Goal: Complete application form

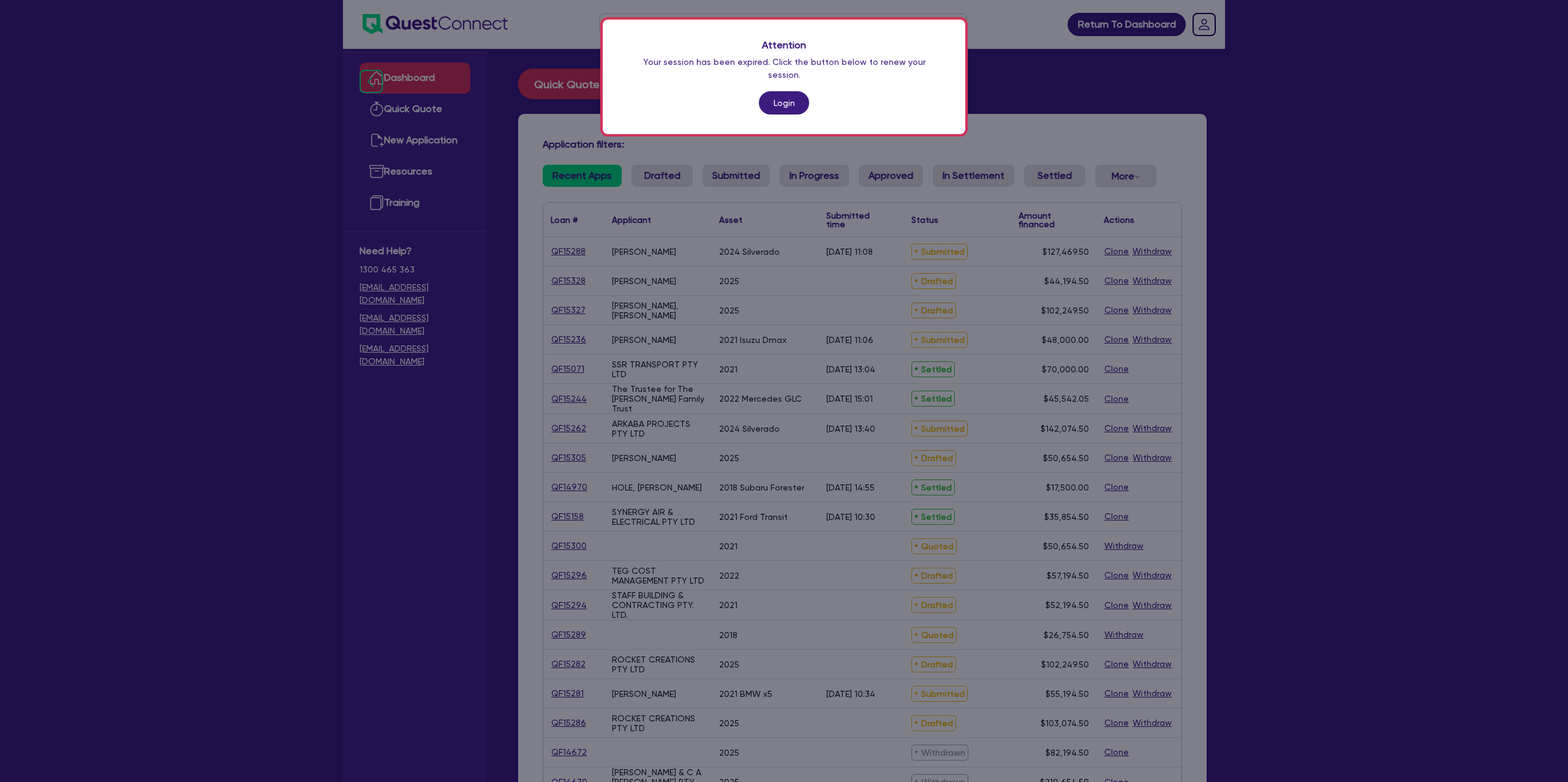
click at [790, 91] on link "Login" at bounding box center [784, 103] width 50 height 23
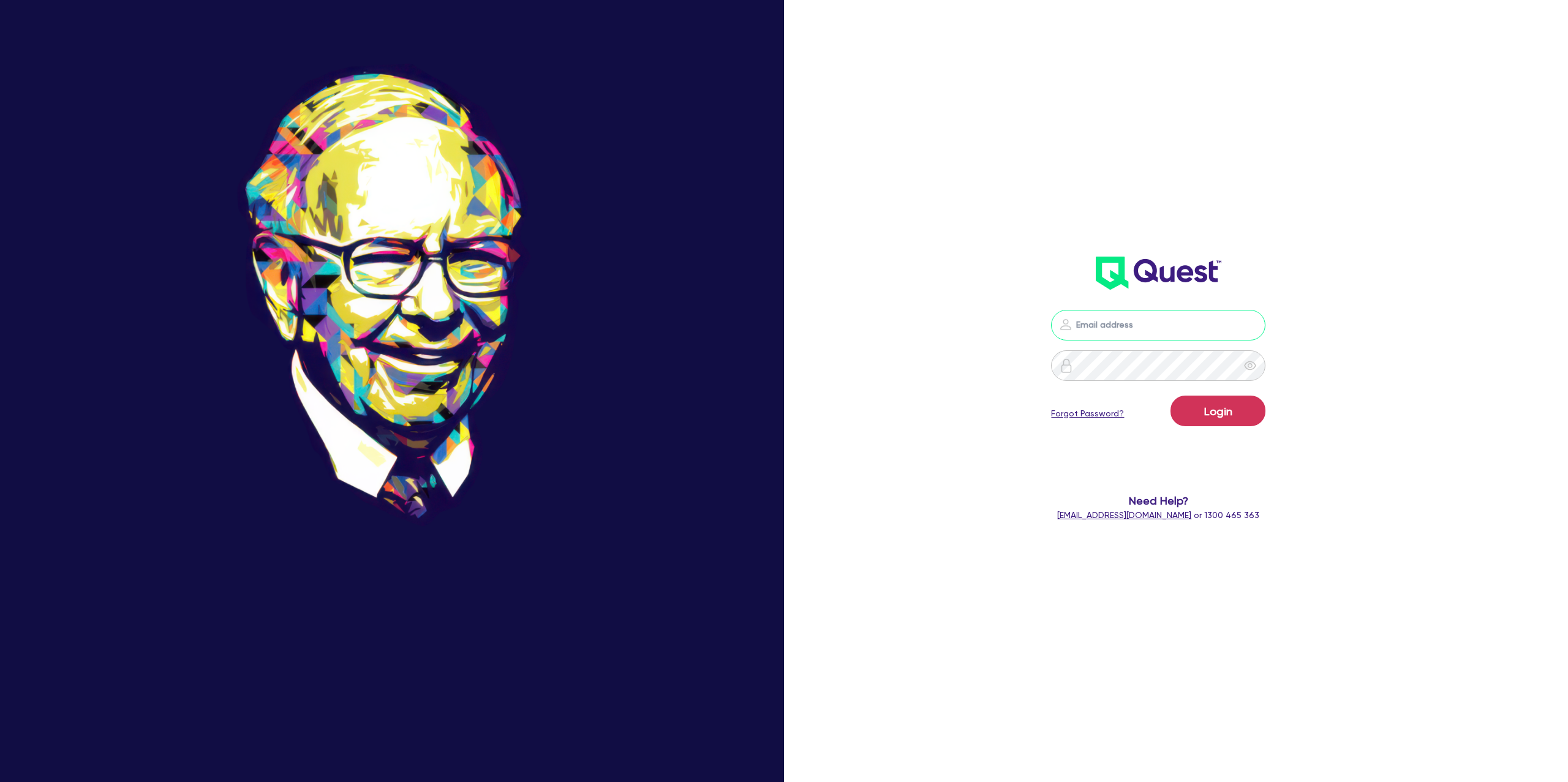
click at [1139, 324] on input "email" at bounding box center [1158, 325] width 215 height 30
type input "[PERSON_NAME][EMAIL_ADDRESS][DOMAIN_NAME]"
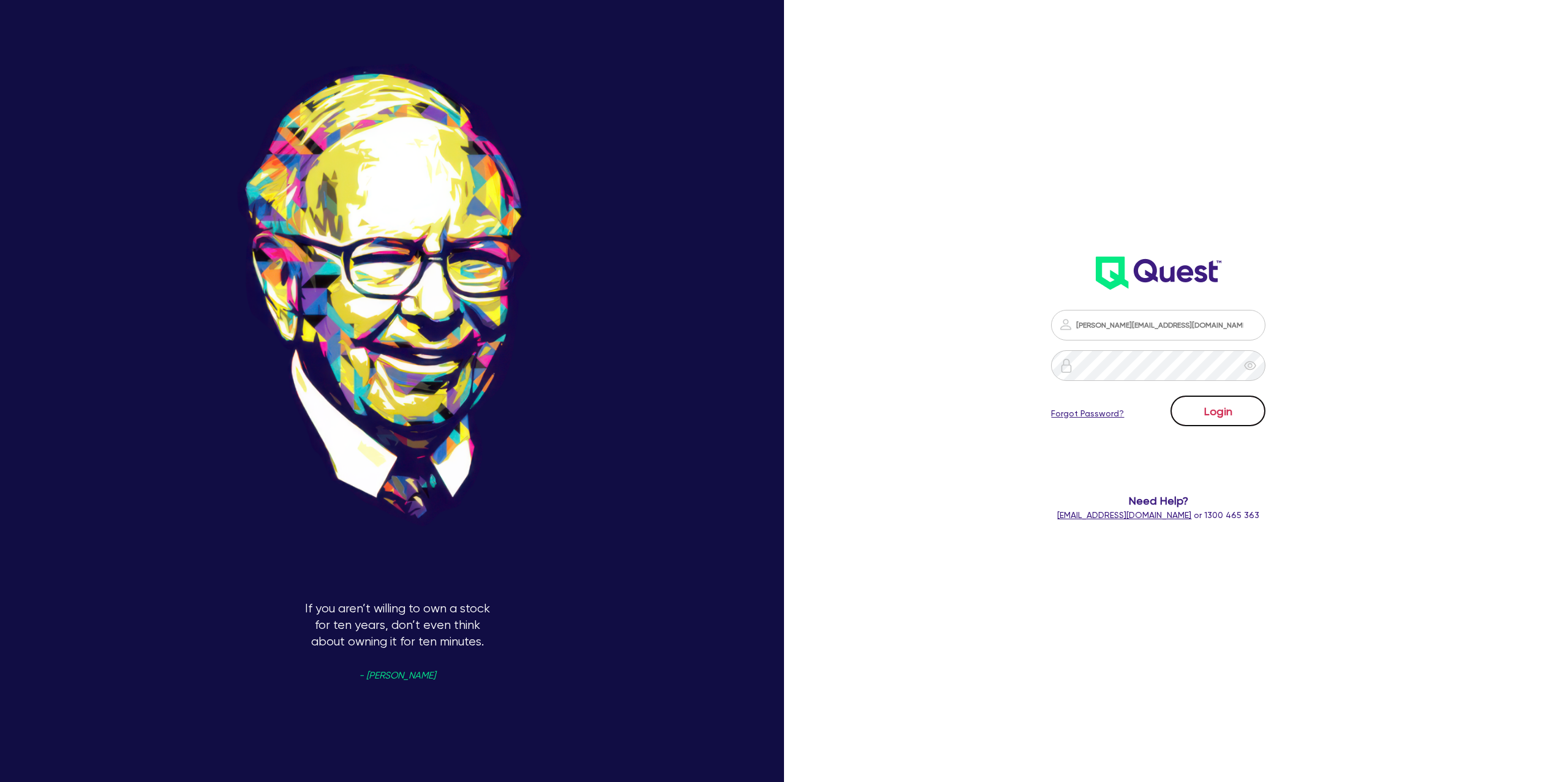
click at [1226, 406] on button "Login" at bounding box center [1218, 411] width 95 height 30
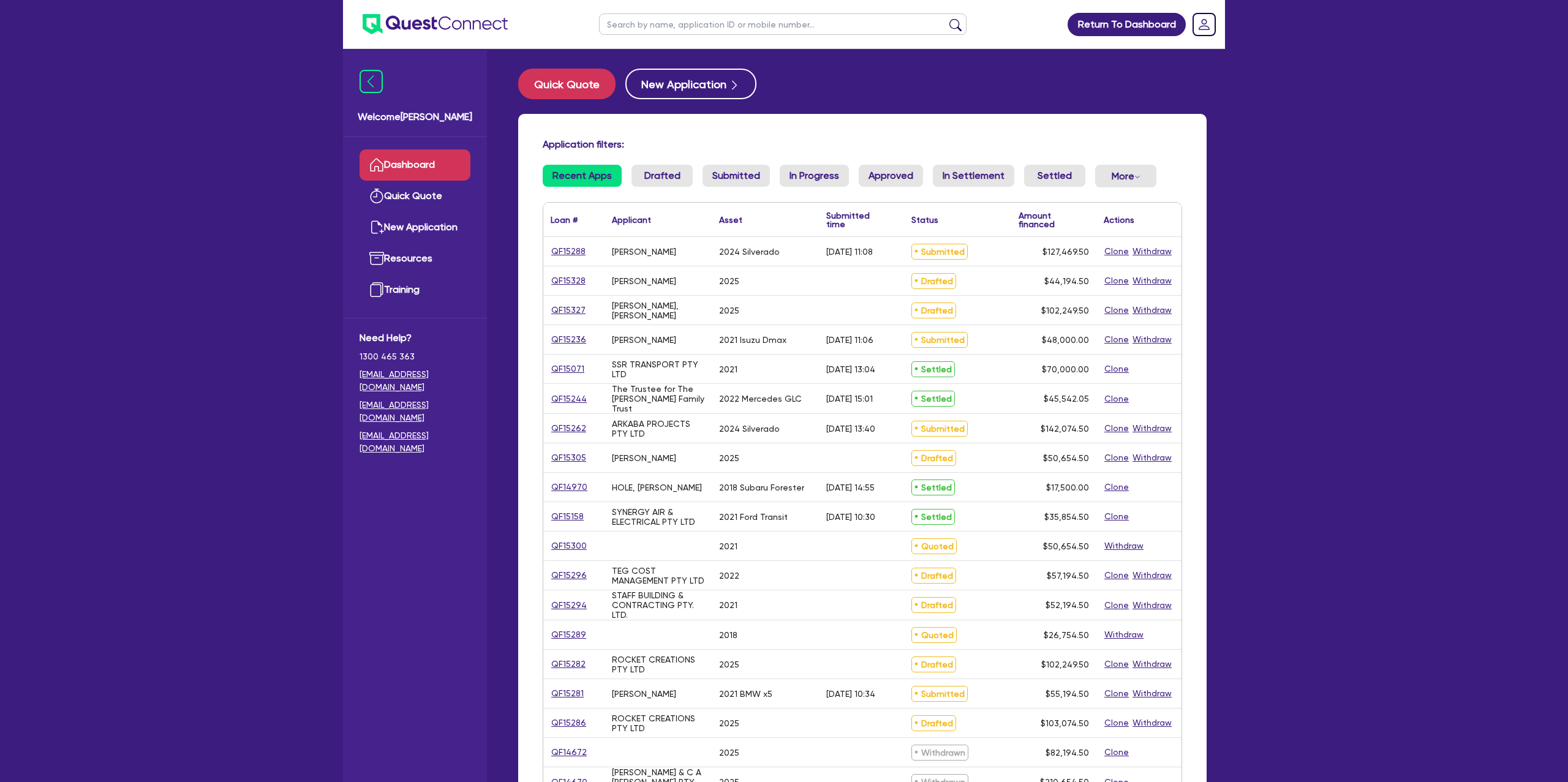
drag, startPoint x: 645, startPoint y: 25, endPoint x: 636, endPoint y: 15, distance: 13.5
click at [645, 25] on input "text" at bounding box center [782, 24] width 368 height 22
type input "[PERSON_NAME]"
click at [946, 18] on button "submit" at bounding box center [955, 27] width 20 height 17
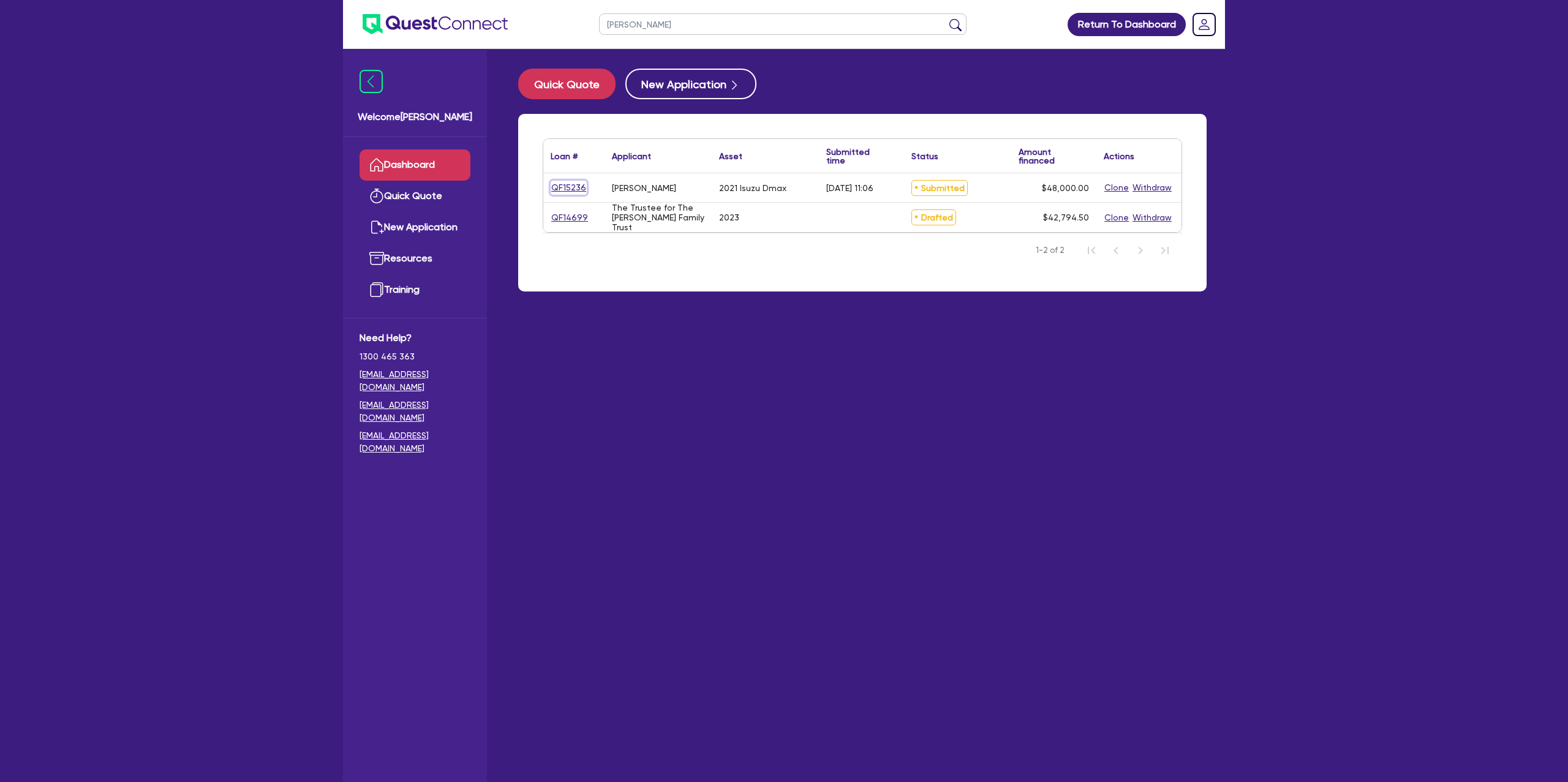
click at [570, 181] on link "QF15236" at bounding box center [568, 188] width 36 height 14
select select "CARS_AND_LIGHT_TRUCKS"
select select "PASSENGER_VEHICLES"
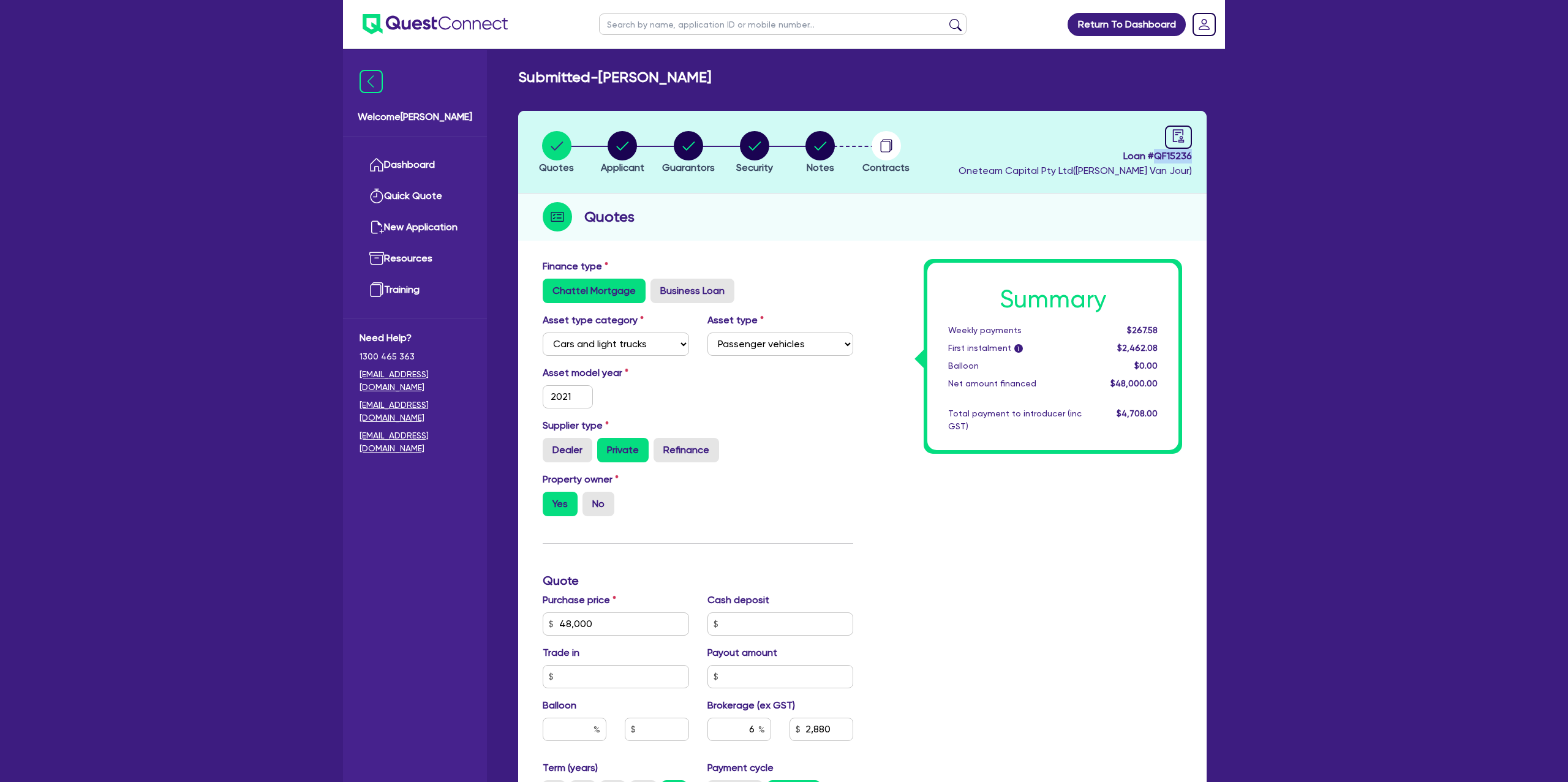
drag, startPoint x: 1156, startPoint y: 156, endPoint x: 1199, endPoint y: 153, distance: 43.1
click at [1199, 153] on header "Quotes Applicant [GEOGRAPHIC_DATA] Security Notes Contracts Loan # QF15236 Onet…" at bounding box center [862, 152] width 688 height 83
copy span "QF15236"
click at [618, 149] on circle "button" at bounding box center [622, 145] width 29 height 29
select select "SOLE_TRADER"
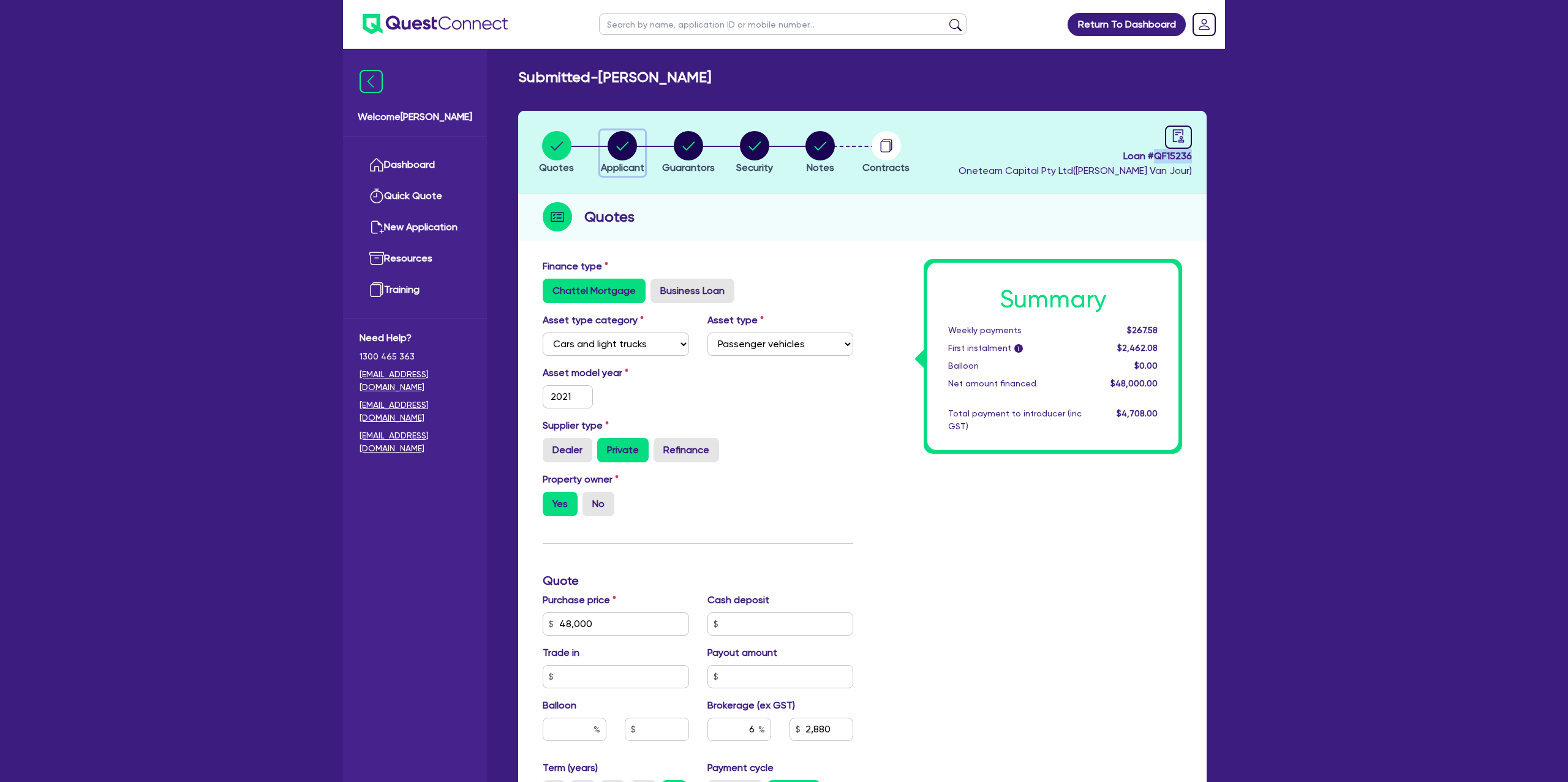
select select "BUILDING_CONSTRUCTION"
select select "TRADES_SERVICES_CONSUMERS"
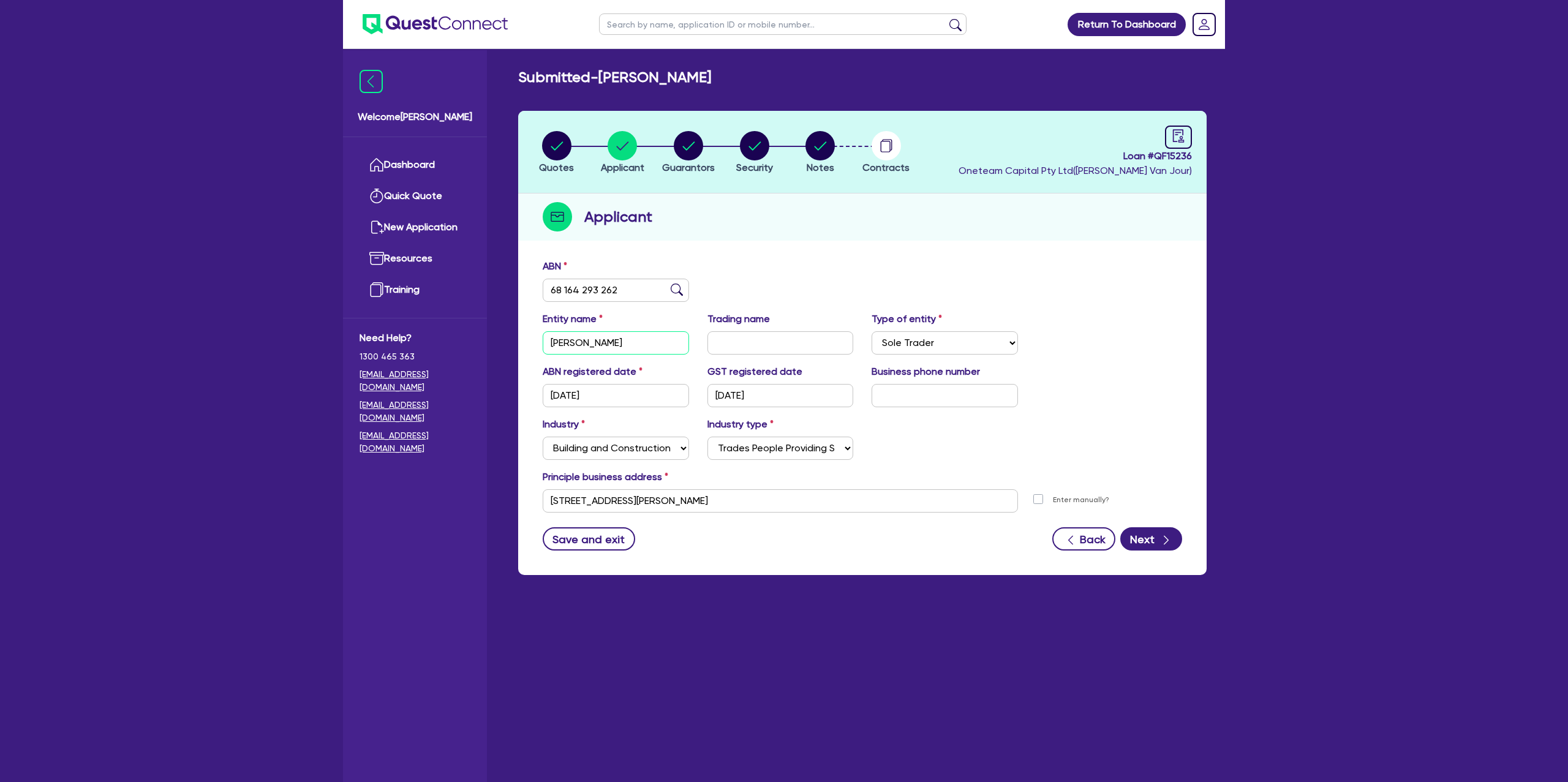
click at [582, 340] on input "[PERSON_NAME]" at bounding box center [616, 343] width 147 height 23
